Goal: Task Accomplishment & Management: Use online tool/utility

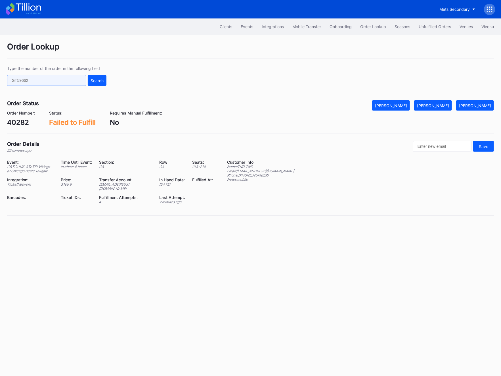
click at [48, 77] on input "text" at bounding box center [46, 80] width 79 height 11
paste input "50717090"
click at [100, 78] on div "Search" at bounding box center [97, 80] width 13 height 5
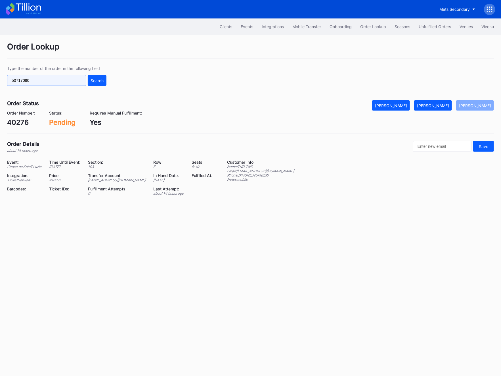
click at [36, 81] on input "50717090" at bounding box center [46, 80] width 79 height 11
paste input "62217421"
type input "622174210"
click at [94, 80] on div "Search" at bounding box center [97, 80] width 13 height 5
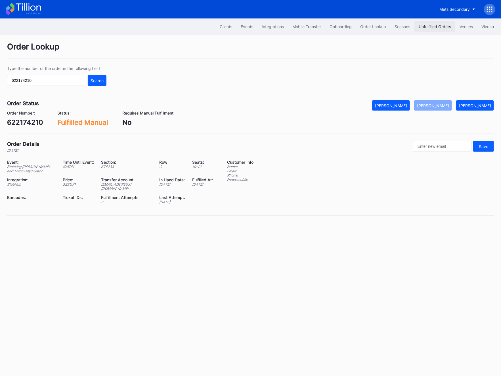
click at [437, 22] on button "Unfulfilled Orders" at bounding box center [435, 26] width 41 height 11
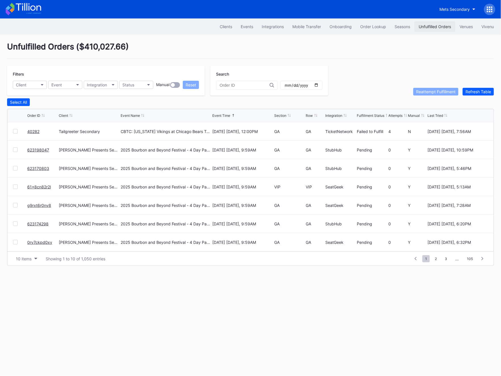
click at [433, 27] on div "Unfulfilled Orders" at bounding box center [435, 26] width 32 height 5
click at [35, 130] on link "l67xayomegx" at bounding box center [39, 131] width 25 height 5
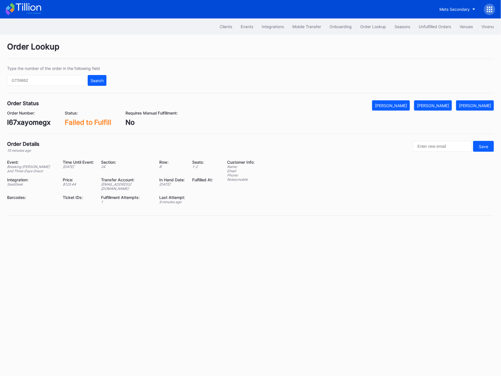
click at [30, 127] on div "Order Status Mark Cancelled [PERSON_NAME] Mark Pending Order Number: l67xayomeg…" at bounding box center [250, 117] width 487 height 34
click at [29, 121] on div "l67xayomegx" at bounding box center [28, 122] width 43 height 8
copy div "l67xayomegx"
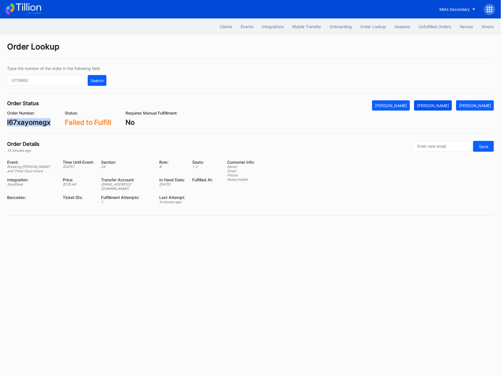
click at [441, 100] on button "[PERSON_NAME]" at bounding box center [433, 105] width 38 height 10
click at [63, 87] on div "Type the number of the order in the following field Search" at bounding box center [250, 79] width 487 height 27
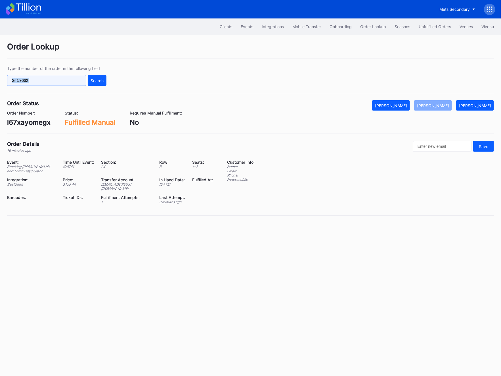
click at [63, 82] on input "text" at bounding box center [46, 80] width 79 height 11
paste input "0ry7ckpdq7y"
type input "0ry7ckpdq7y"
click at [97, 79] on div "Search" at bounding box center [97, 80] width 13 height 5
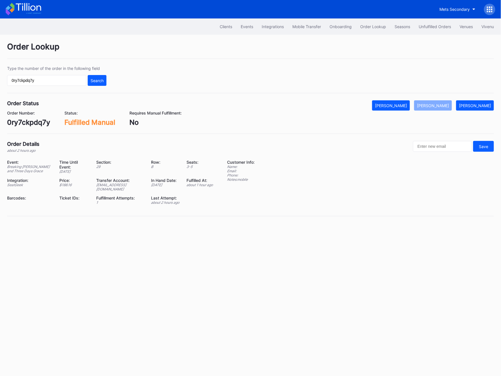
click at [430, 32] on div "Clients Events Integrations Mobile Transfer Onboarding Order Lookup Seasons Unf…" at bounding box center [250, 26] width 501 height 16
click at [425, 27] on div "Unfulfilled Orders" at bounding box center [435, 26] width 32 height 5
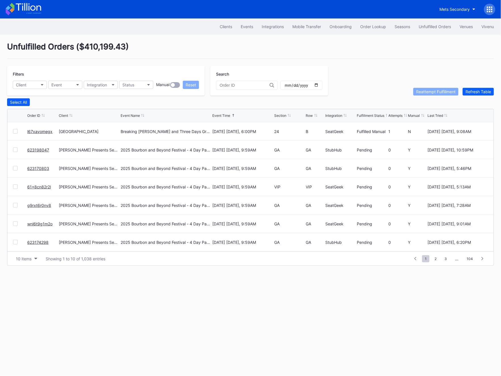
scroll to position [55, 0]
click at [434, 260] on span "2" at bounding box center [436, 258] width 8 height 7
click at [437, 260] on span "3" at bounding box center [436, 258] width 8 height 7
click at [437, 260] on span "4" at bounding box center [436, 258] width 8 height 7
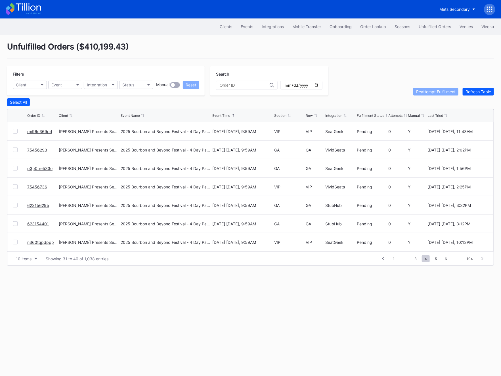
scroll to position [55, 0]
click at [415, 31] on button "Unfulfilled Orders" at bounding box center [435, 26] width 41 height 11
click at [376, 30] on button "Order Lookup" at bounding box center [373, 26] width 34 height 11
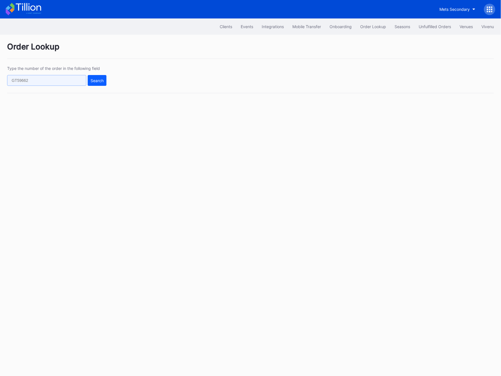
click at [18, 80] on input "text" at bounding box center [46, 80] width 79 height 11
paste input "623143303"
click at [96, 78] on div "Search" at bounding box center [97, 80] width 13 height 5
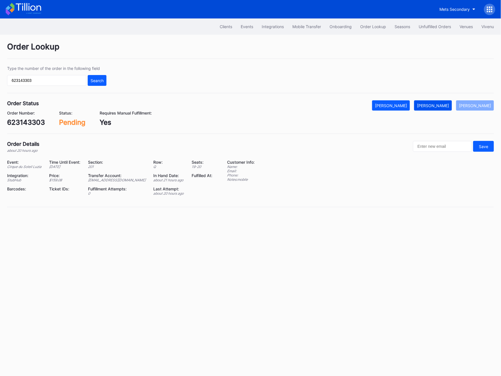
click at [439, 108] on button "[PERSON_NAME]" at bounding box center [433, 105] width 38 height 10
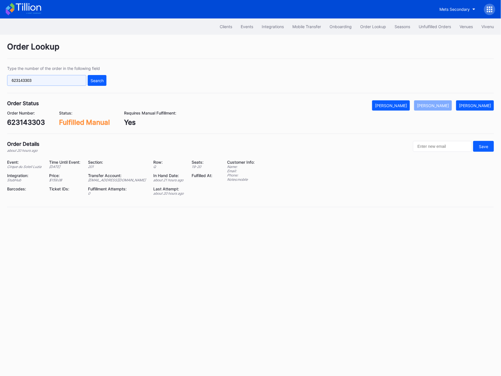
click at [37, 82] on input "623143303" at bounding box center [46, 80] width 79 height 11
paste input "7545846"
click at [99, 75] on button "Search" at bounding box center [97, 80] width 19 height 11
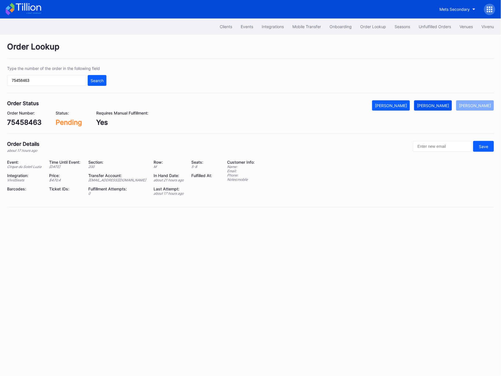
click at [442, 106] on div "[PERSON_NAME]" at bounding box center [433, 105] width 32 height 5
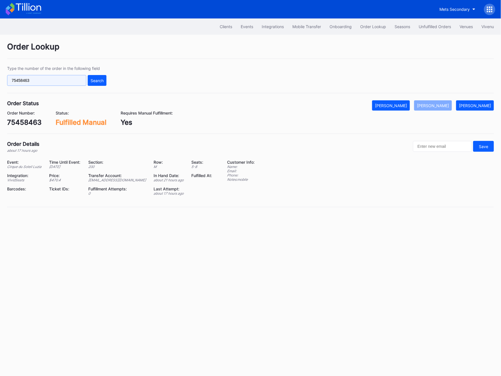
click at [51, 77] on input "75458463" at bounding box center [46, 80] width 79 height 11
paste input "33342"
click at [91, 82] on div "Search" at bounding box center [97, 80] width 13 height 5
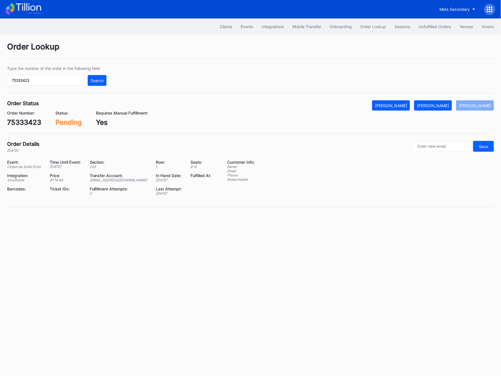
click at [17, 119] on div "75333423" at bounding box center [24, 122] width 34 height 8
click at [446, 98] on div "Order Lookup Type the number of the order in the following field 75333423 Searc…" at bounding box center [250, 128] width 501 height 187
click at [442, 105] on div "[PERSON_NAME]" at bounding box center [433, 105] width 32 height 5
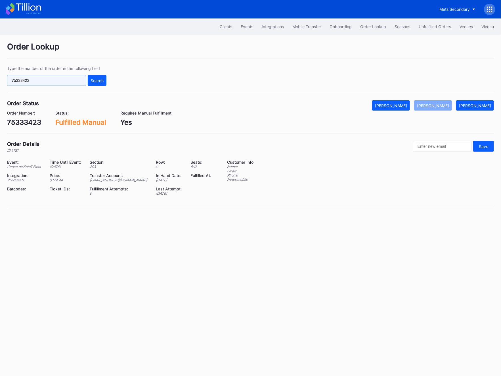
click at [29, 80] on input "75333423" at bounding box center [46, 80] width 79 height 11
click at [92, 79] on div "Search" at bounding box center [97, 80] width 13 height 5
click at [43, 83] on input "75333423" at bounding box center [46, 80] width 79 height 11
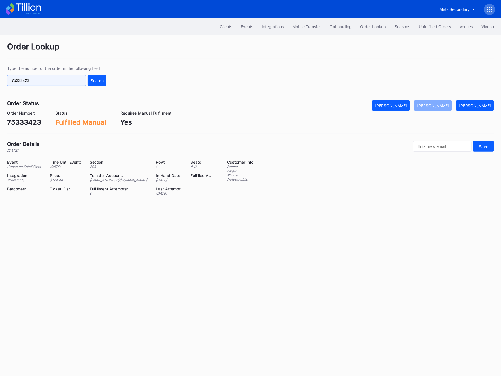
paste input "50715262"
type input "50715262"
click at [101, 82] on div "Search" at bounding box center [97, 80] width 13 height 5
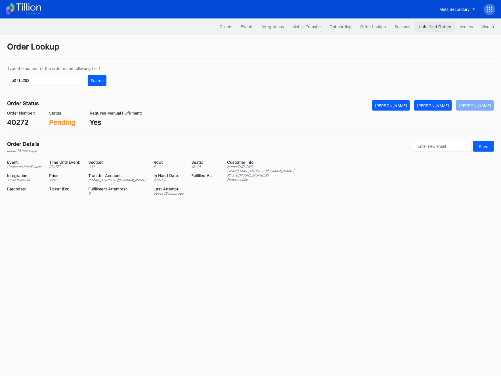
click at [429, 24] on button "Unfulfilled Orders" at bounding box center [435, 26] width 41 height 11
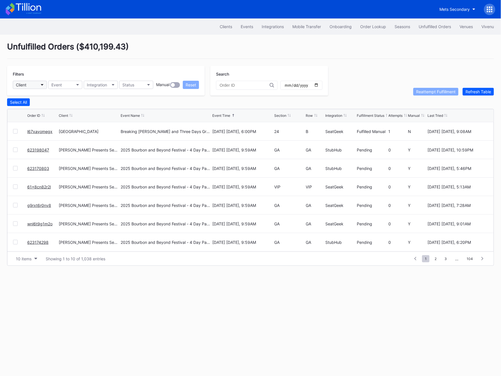
click at [38, 86] on button "Client" at bounding box center [30, 85] width 34 height 8
type input "cir"
click at [51, 110] on div "Cirque du Soleil Aspire Secondary" at bounding box center [48, 110] width 63 height 5
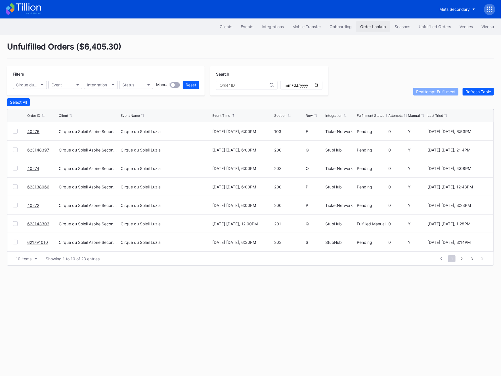
click at [376, 29] on button "Order Lookup" at bounding box center [373, 26] width 34 height 11
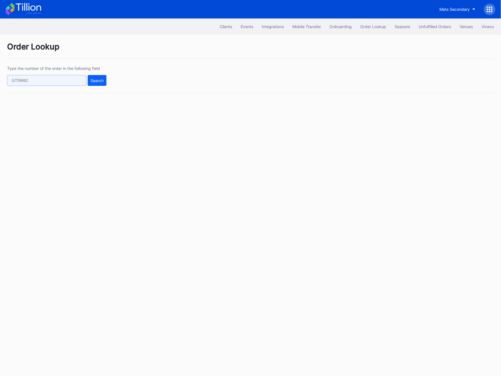
click at [41, 75] on input "text" at bounding box center [46, 80] width 79 height 11
paste input "50717090"
click at [84, 78] on input "50717090" at bounding box center [46, 80] width 79 height 11
type input "50717090"
click at [99, 79] on div "Search" at bounding box center [97, 80] width 13 height 5
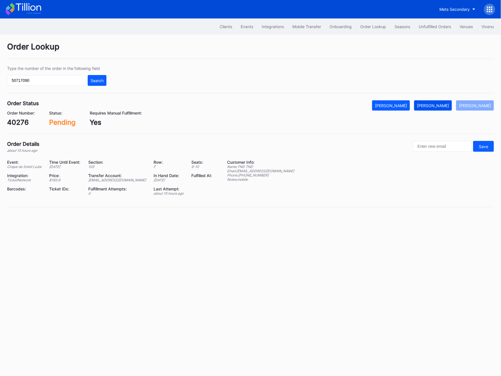
click at [441, 105] on div "[PERSON_NAME]" at bounding box center [433, 105] width 32 height 5
click at [438, 24] on button "Unfulfilled Orders" at bounding box center [435, 26] width 41 height 11
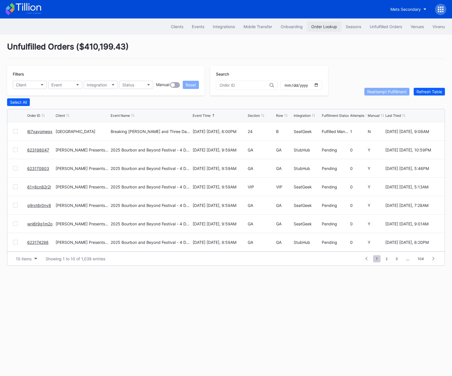
click at [320, 25] on div "Order Lookup" at bounding box center [325, 26] width 26 height 5
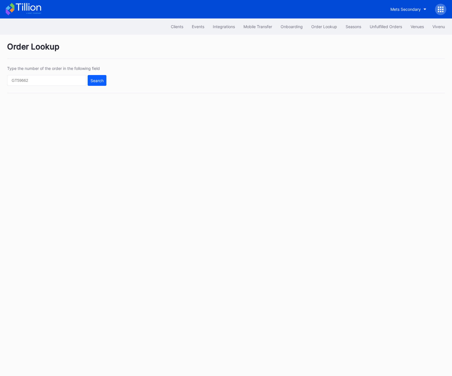
click at [53, 86] on div "Type the number of the order in the following field Search" at bounding box center [226, 79] width 438 height 27
click at [52, 82] on input "text" at bounding box center [46, 80] width 79 height 11
paste input "50717090"
click at [100, 81] on div "Search" at bounding box center [97, 80] width 13 height 5
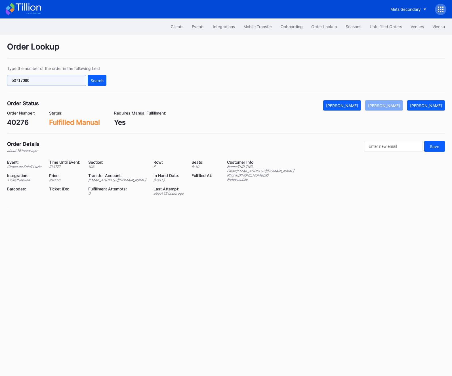
click at [62, 78] on input "50717090" at bounding box center [46, 80] width 79 height 11
paste input "623148397"
type input "623148397"
click at [89, 78] on button "Search" at bounding box center [97, 80] width 19 height 11
